Goal: Task Accomplishment & Management: Manage account settings

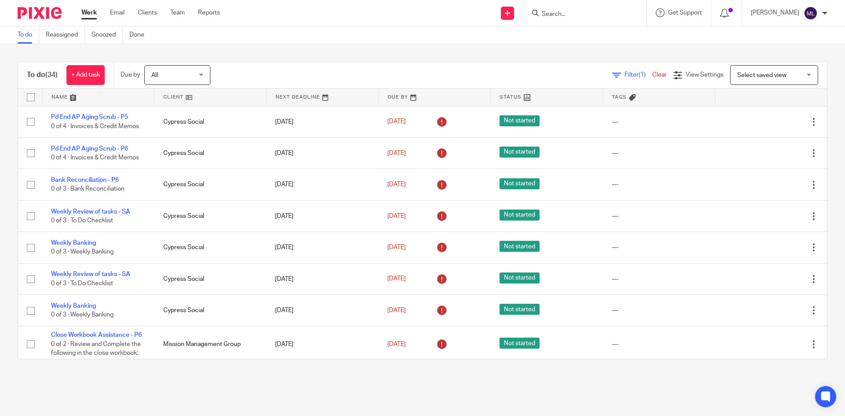
click at [556, 14] on input "Search" at bounding box center [580, 15] width 79 height 8
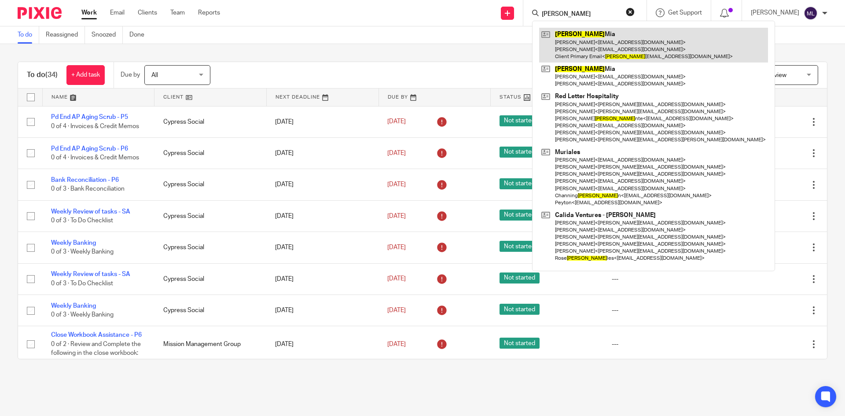
type input "morra"
click at [625, 45] on link at bounding box center [653, 45] width 229 height 35
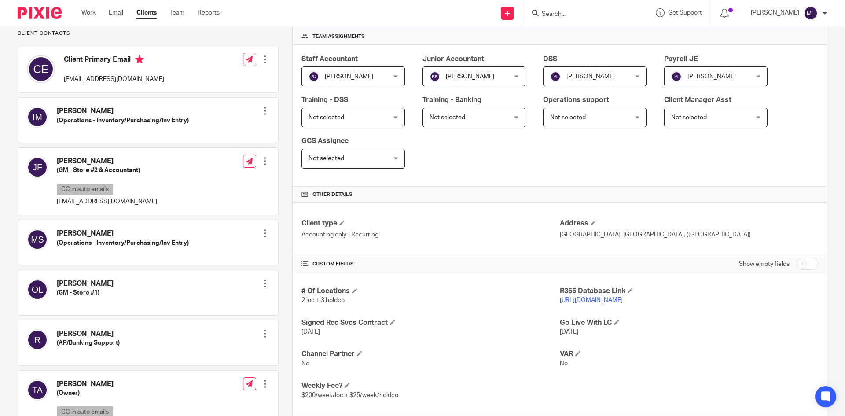
scroll to position [132, 0]
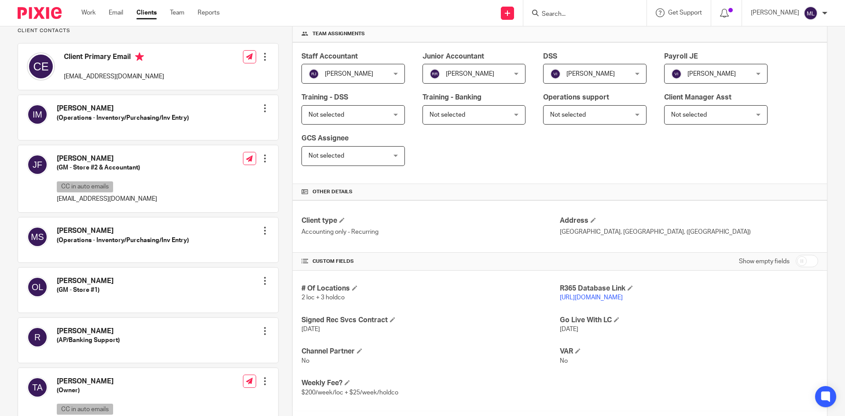
click at [583, 297] on link "https://fprg.restaurant365.com" at bounding box center [591, 297] width 63 height 6
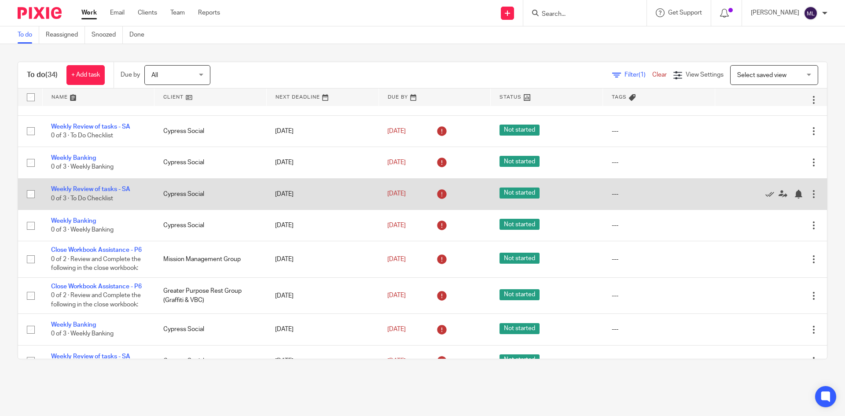
scroll to position [132, 0]
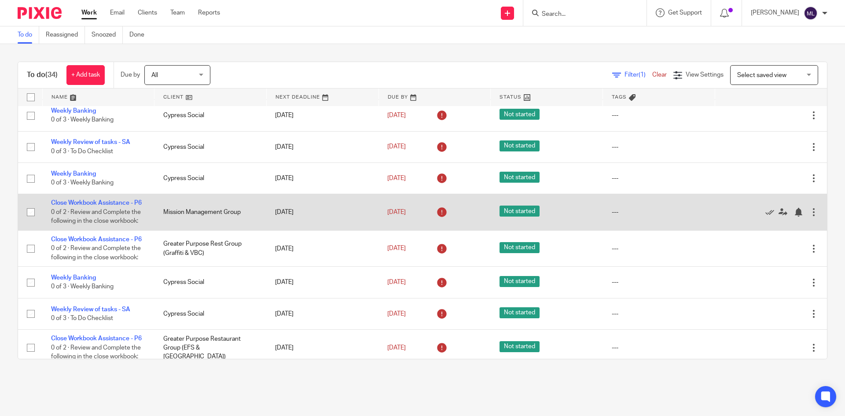
click at [29, 216] on input "checkbox" at bounding box center [30, 212] width 17 height 17
checkbox input "true"
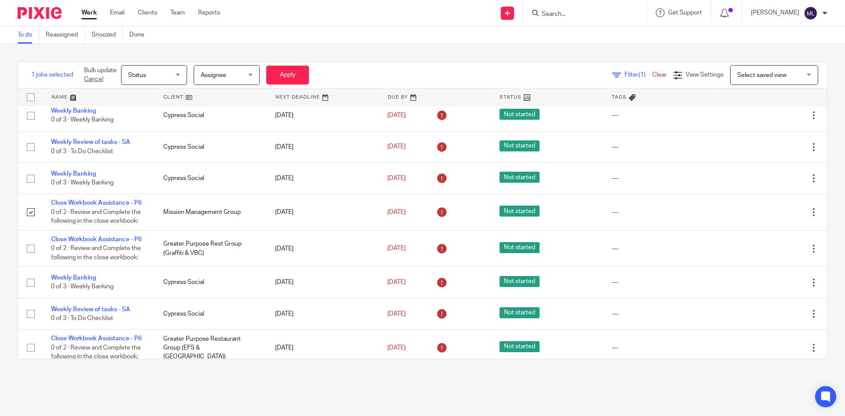
click at [178, 73] on div "Status Status" at bounding box center [154, 75] width 66 height 20
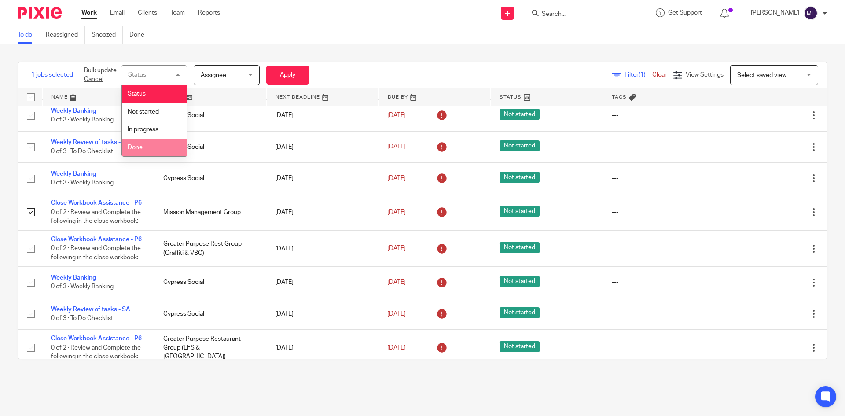
click at [161, 143] on li "Done" at bounding box center [154, 148] width 65 height 18
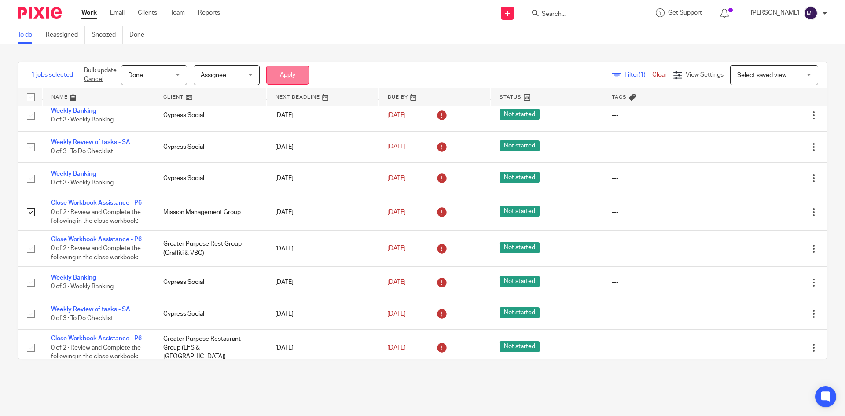
click at [282, 74] on button "Apply" at bounding box center [287, 75] width 43 height 19
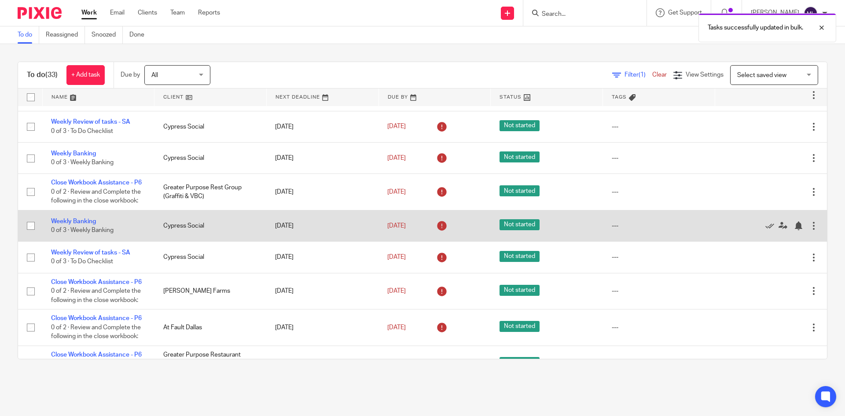
scroll to position [176, 0]
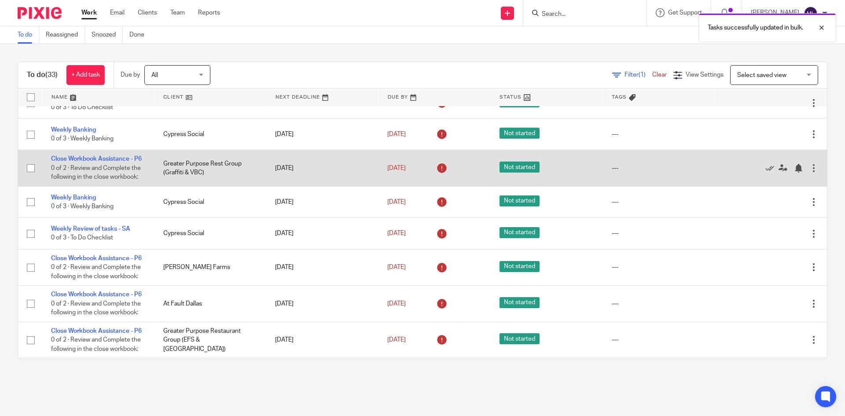
click at [34, 171] on input "checkbox" at bounding box center [30, 168] width 17 height 17
checkbox input "true"
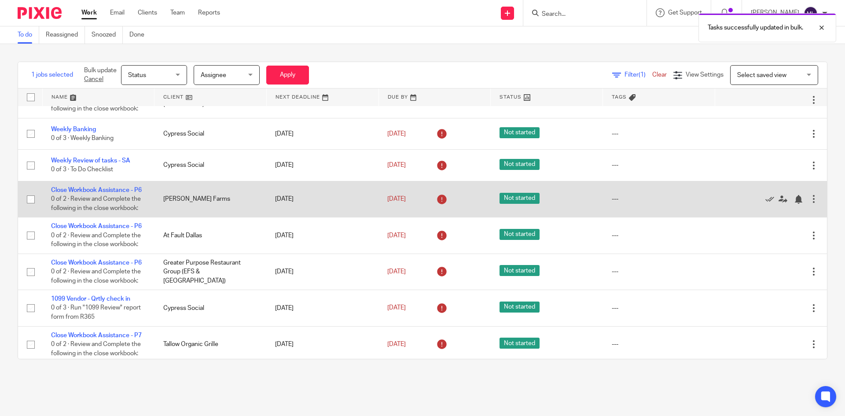
scroll to position [264, 0]
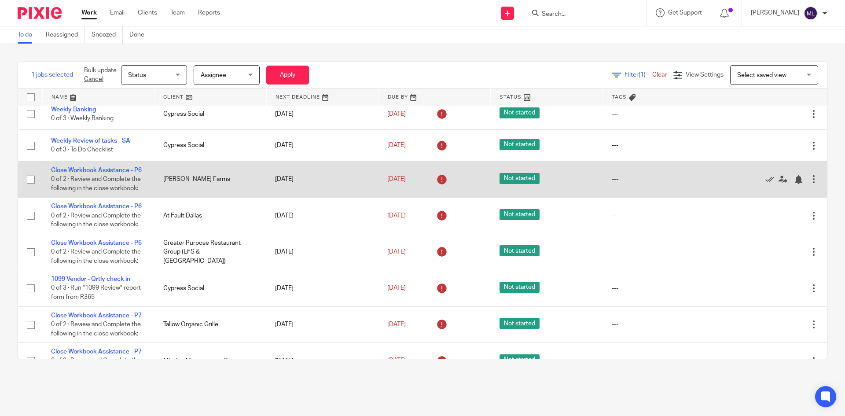
click at [29, 188] on input "checkbox" at bounding box center [30, 179] width 17 height 17
checkbox input "true"
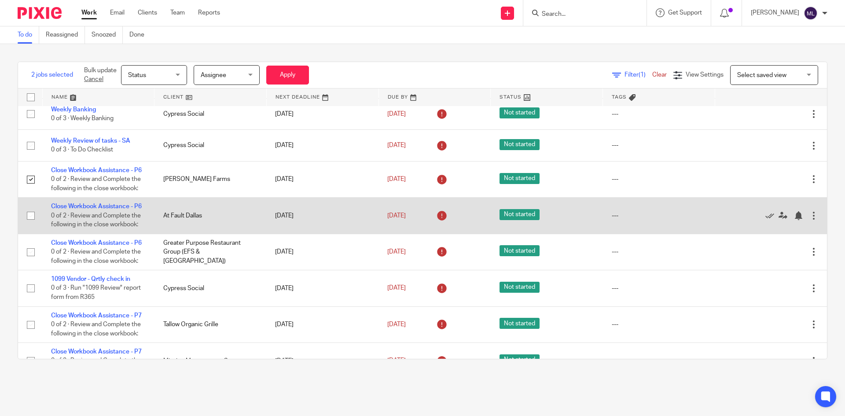
click at [32, 224] on input "checkbox" at bounding box center [30, 215] width 17 height 17
checkbox input "true"
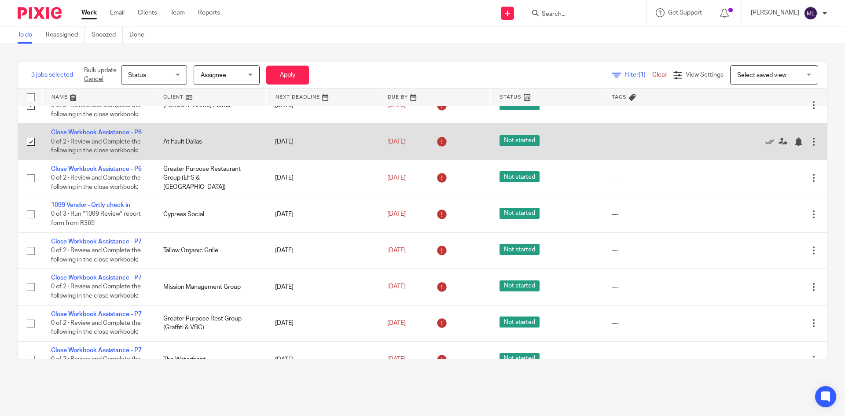
scroll to position [352, 0]
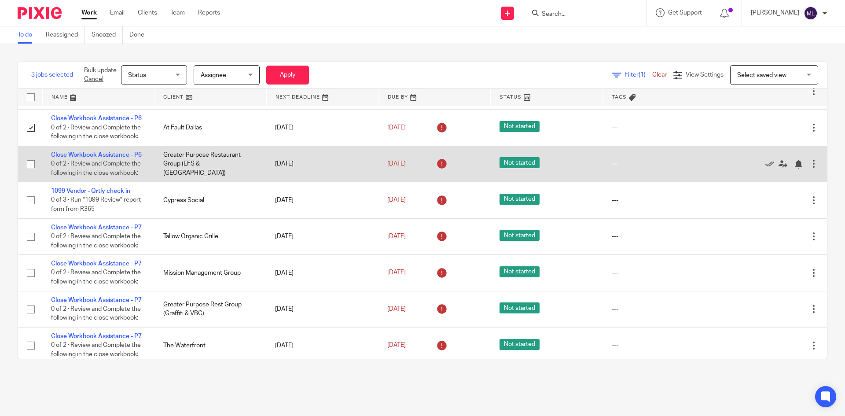
click at [31, 172] on input "checkbox" at bounding box center [30, 164] width 17 height 17
checkbox input "true"
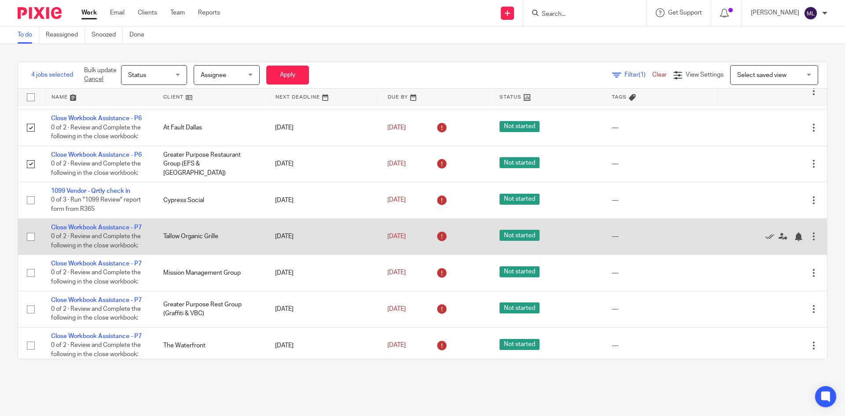
click at [33, 245] on input "checkbox" at bounding box center [30, 236] width 17 height 17
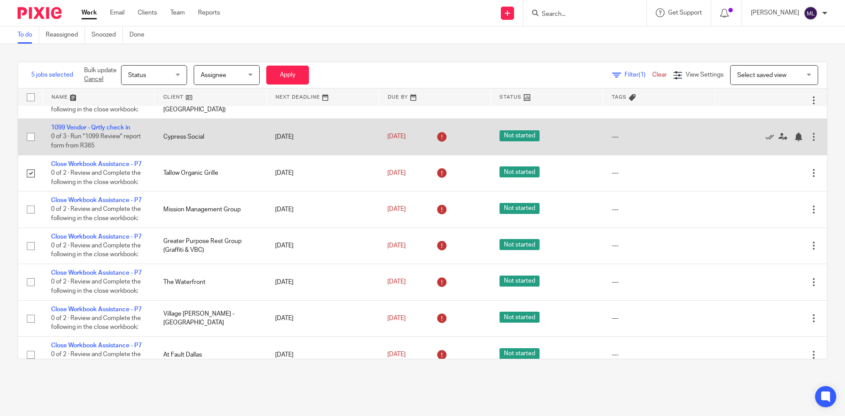
scroll to position [440, 0]
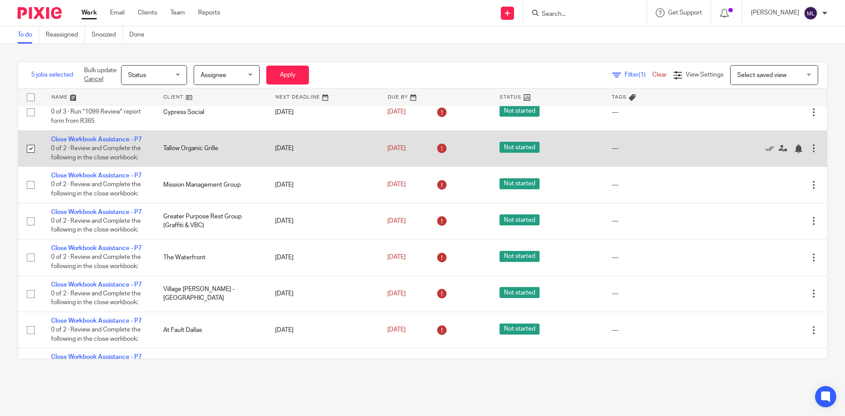
click at [31, 157] on input "checkbox" at bounding box center [30, 148] width 17 height 17
checkbox input "false"
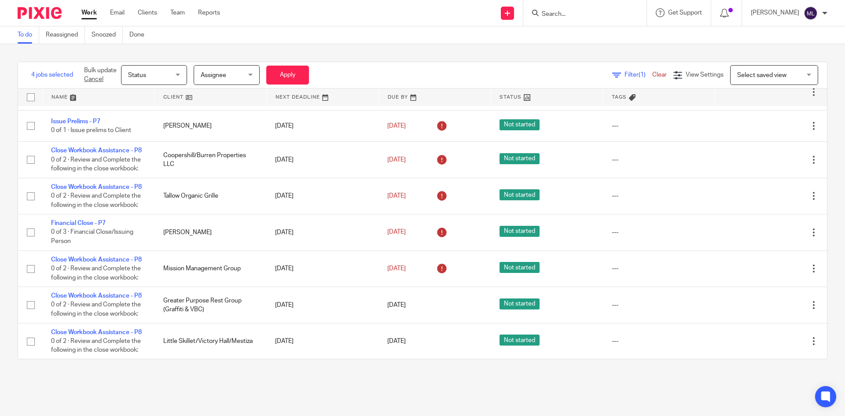
scroll to position [880, 0]
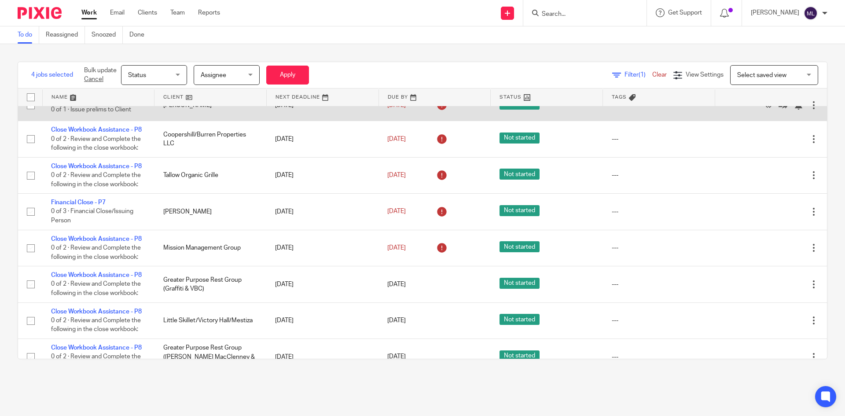
click at [29, 114] on input "checkbox" at bounding box center [30, 105] width 17 height 17
checkbox input "true"
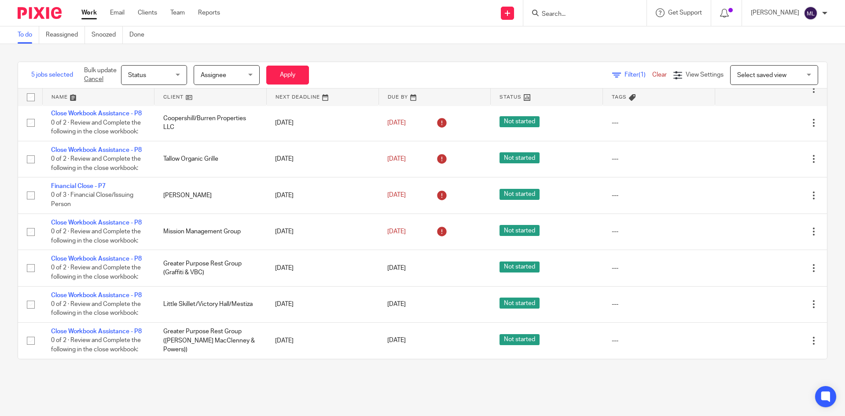
scroll to position [968, 0]
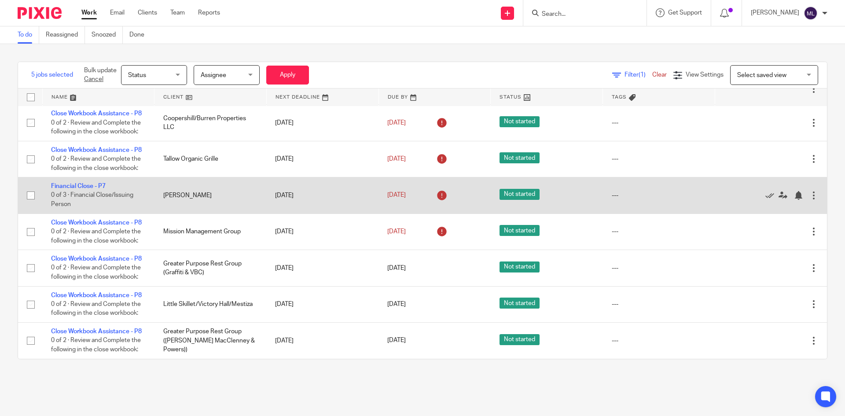
click at [29, 204] on input "checkbox" at bounding box center [30, 195] width 17 height 17
checkbox input "true"
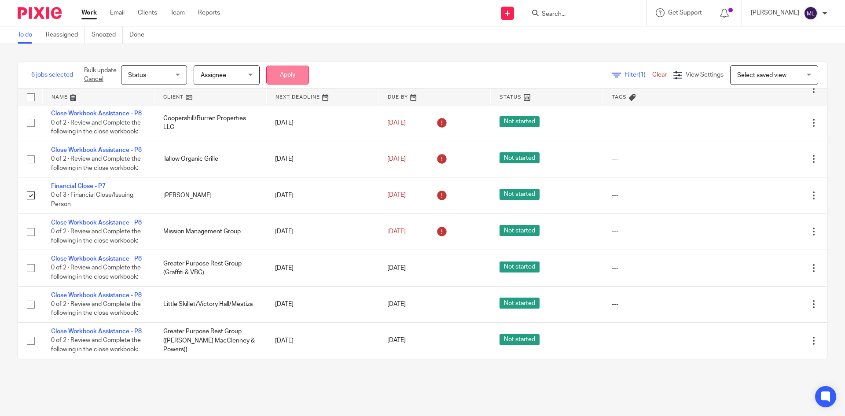
scroll to position [996, 0]
click at [178, 77] on div "Status Status" at bounding box center [154, 75] width 66 height 20
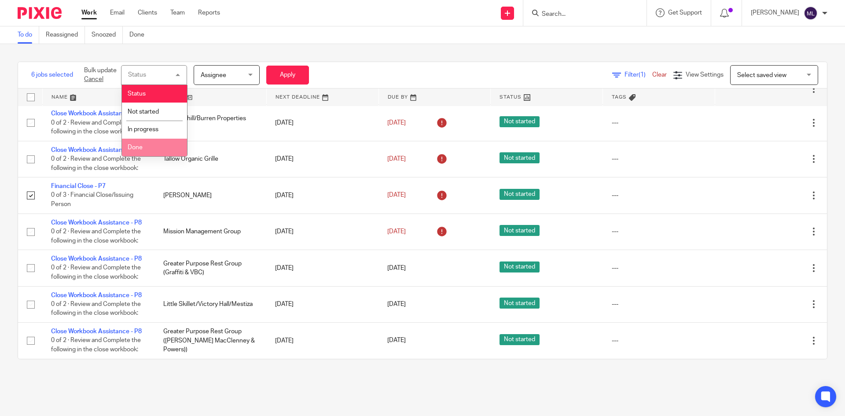
click at [147, 149] on li "Done" at bounding box center [154, 148] width 65 height 18
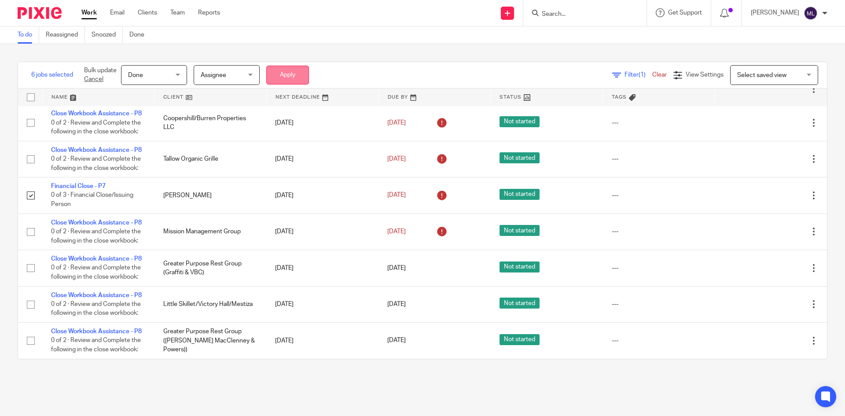
click at [302, 73] on button "Apply" at bounding box center [287, 75] width 43 height 19
